Goal: Information Seeking & Learning: Learn about a topic

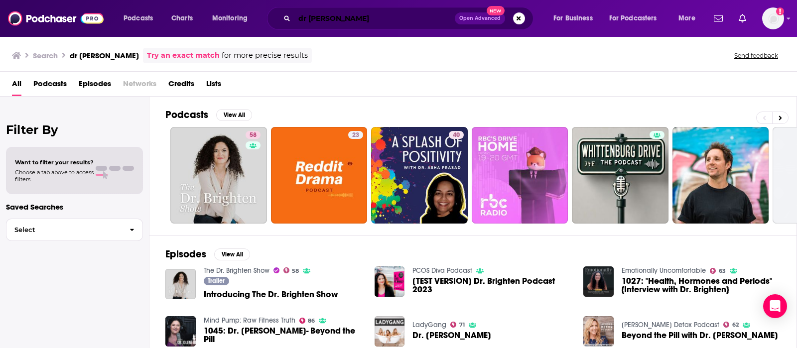
click at [334, 21] on input "dr [PERSON_NAME]" at bounding box center [374, 18] width 160 height 16
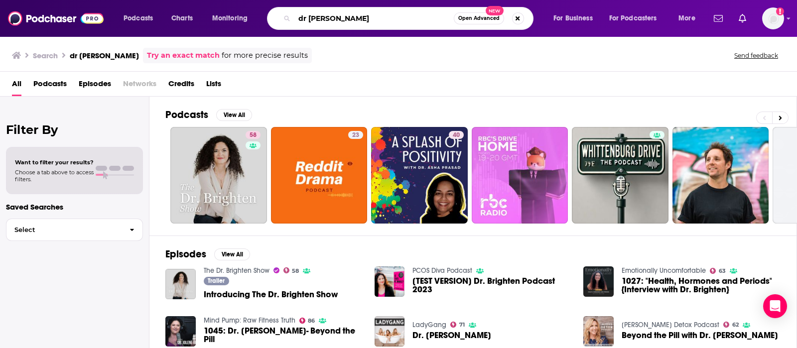
click at [334, 21] on input "dr [PERSON_NAME]" at bounding box center [373, 18] width 159 height 16
type input "d"
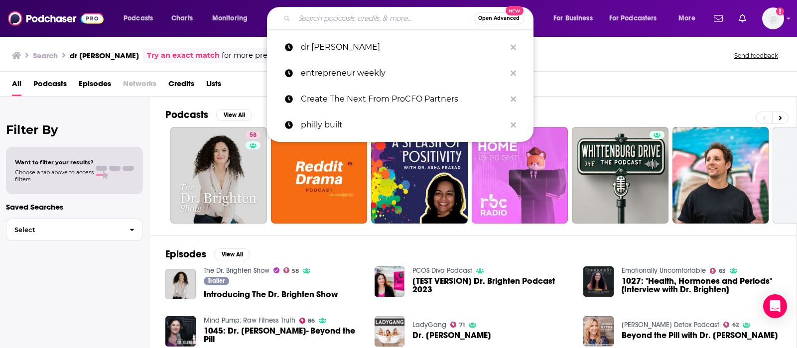
paste input "The Dr. Brighten Show"
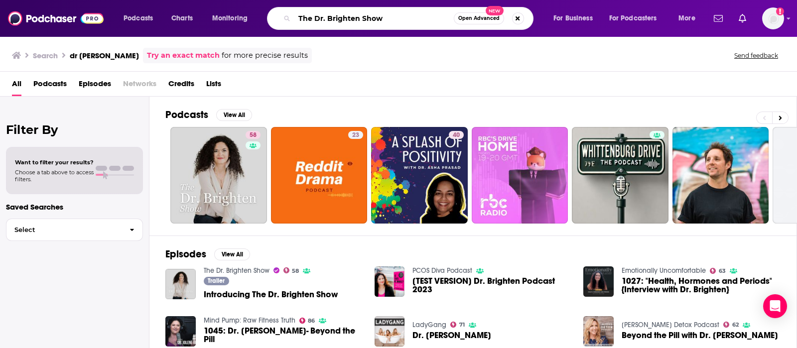
type input "The Dr. Brighten Show"
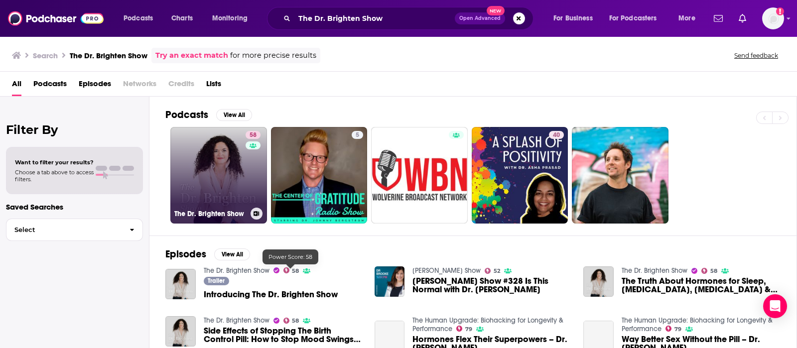
click at [222, 201] on link "58 The Dr. Brighten Show" at bounding box center [218, 175] width 97 height 97
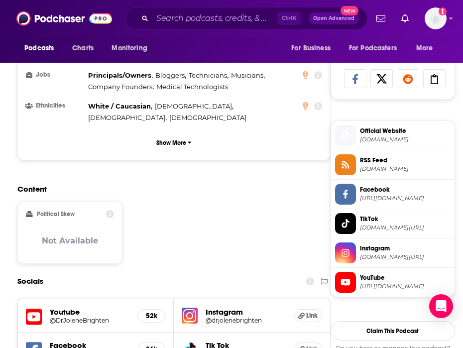
scroll to position [747, 0]
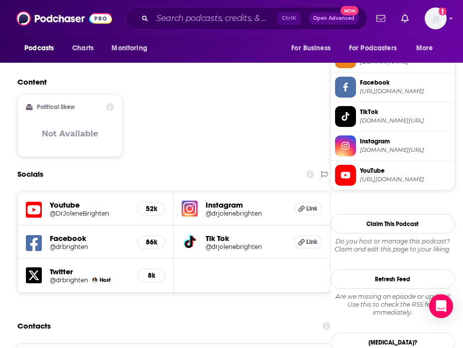
click at [232, 210] on h5 "@drjolenebrighten" at bounding box center [242, 213] width 72 height 7
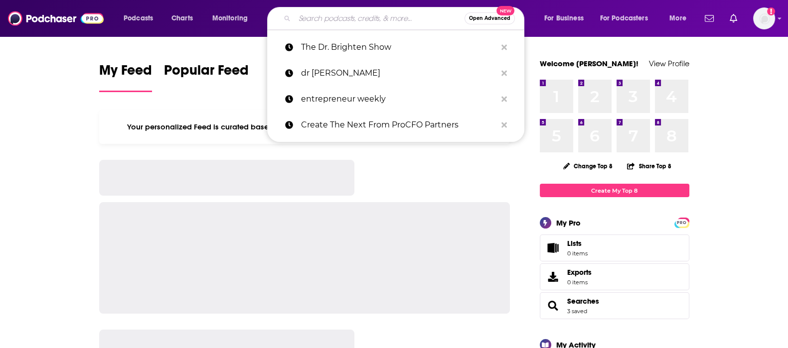
click at [328, 16] on input "Search podcasts, credits, & more..." at bounding box center [379, 18] width 170 height 16
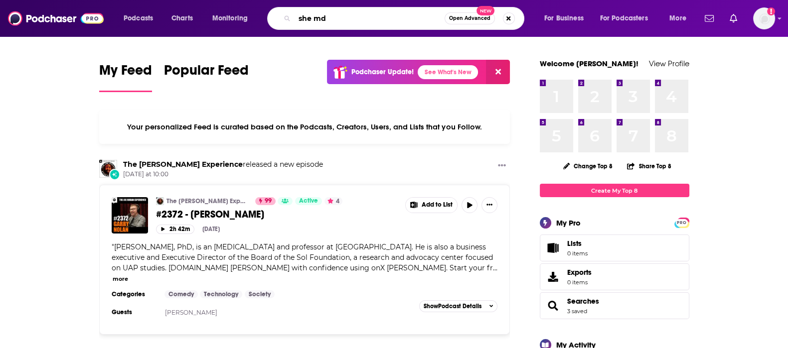
type input "she md"
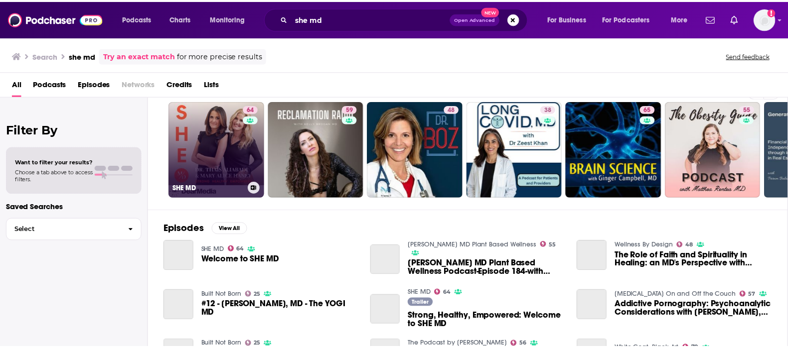
scroll to position [26, 0]
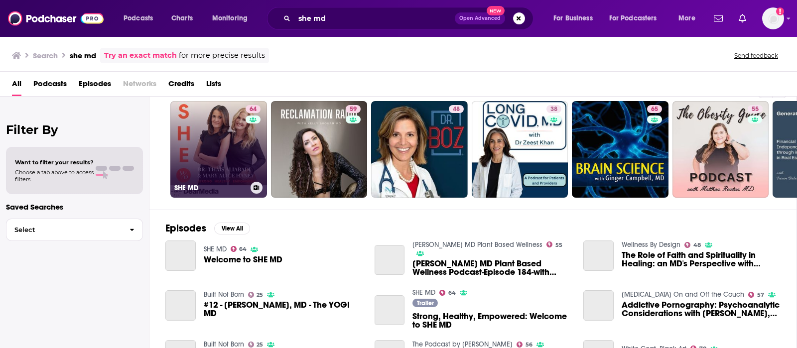
click at [224, 153] on link "64 SHE MD" at bounding box center [218, 149] width 97 height 97
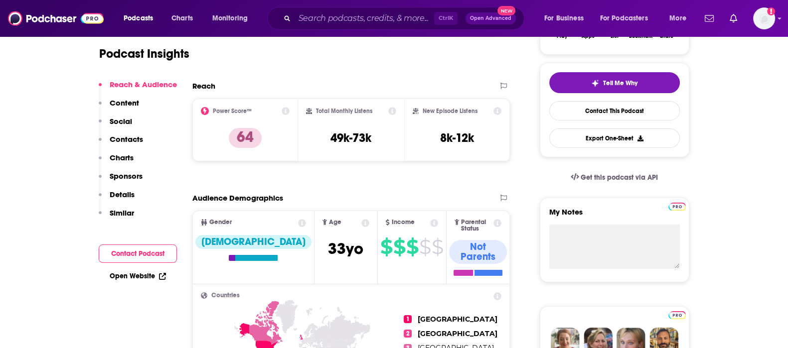
scroll to position [206, 0]
